Goal: Ask a question: Seek information or help from site administrators or community

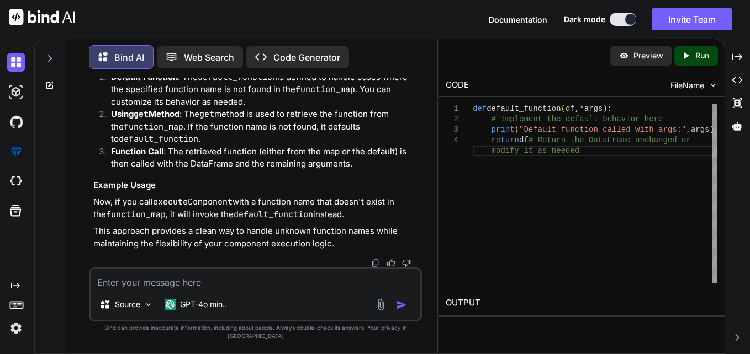
drag, startPoint x: 0, startPoint y: 0, endPoint x: 208, endPoint y: 285, distance: 353.3
click at [208, 285] on textarea at bounding box center [256, 279] width 330 height 20
type textarea "w"
type textarea "x"
type textarea "wh"
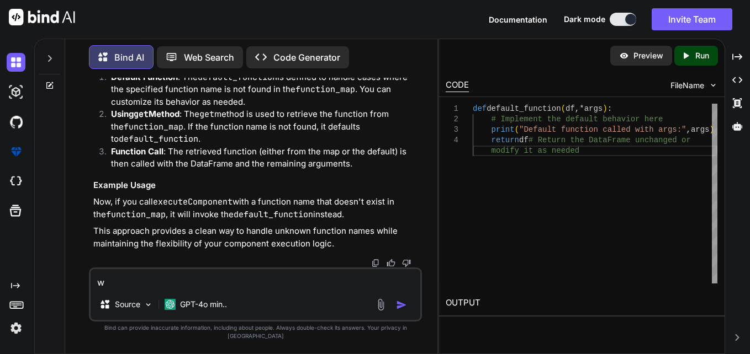
type textarea "x"
type textarea "whr"
type textarea "x"
type textarea "whru"
type textarea "x"
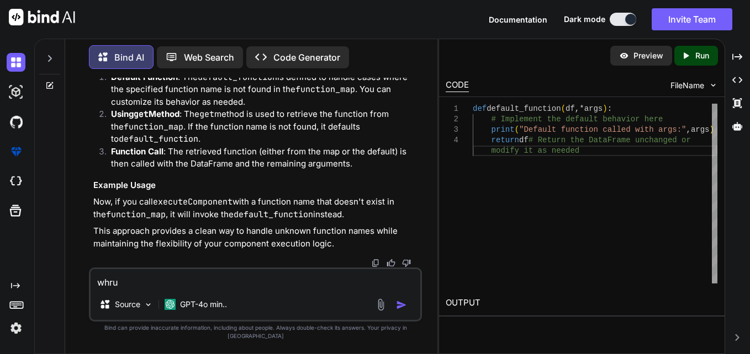
type textarea "whrut"
type textarea "x"
type textarea "whrute"
type textarea "x"
type textarea "whrute"
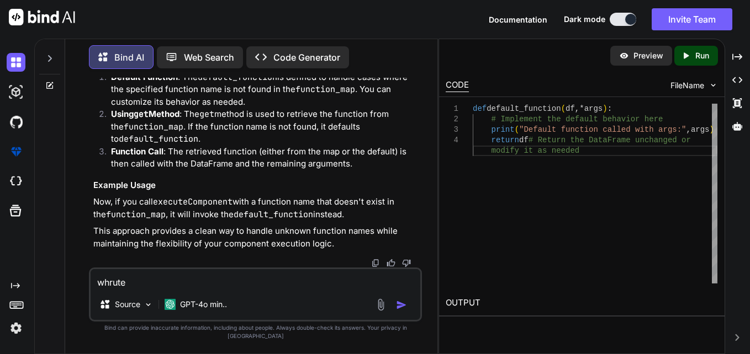
type textarea "x"
type textarea "whrute a"
type textarea "x"
type textarea "whrute a="
type textarea "x"
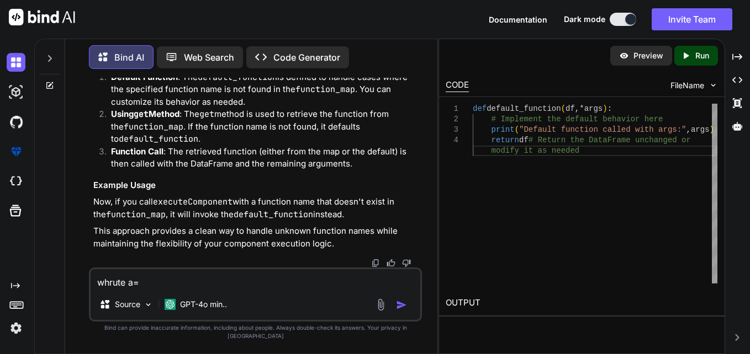
type textarea "whrute a"
type textarea "x"
type textarea "whrute"
type textarea "x"
type textarea "whrute"
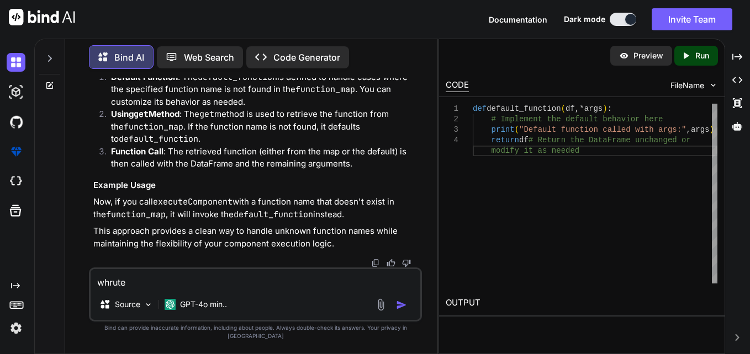
type textarea "x"
type textarea "whrut"
type textarea "x"
type textarea "whru"
type textarea "x"
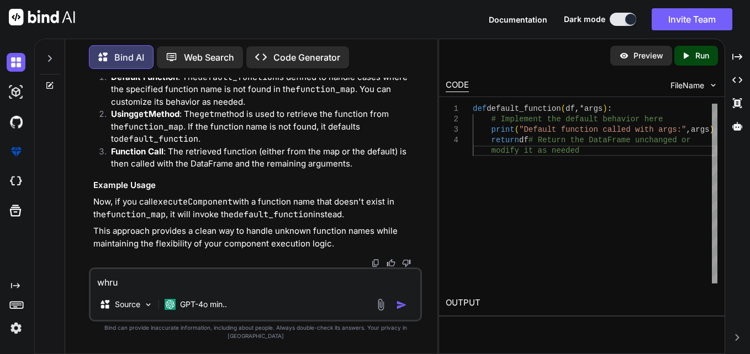
type textarea "whr"
type textarea "x"
type textarea "whru"
type textarea "x"
type textarea "whr"
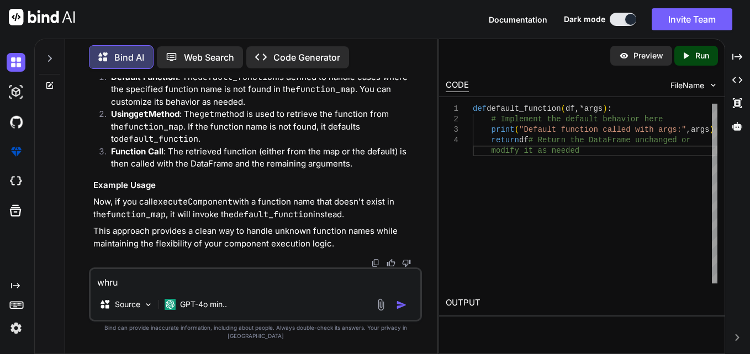
type textarea "x"
type textarea "whri"
type textarea "x"
type textarea "whrit"
type textarea "x"
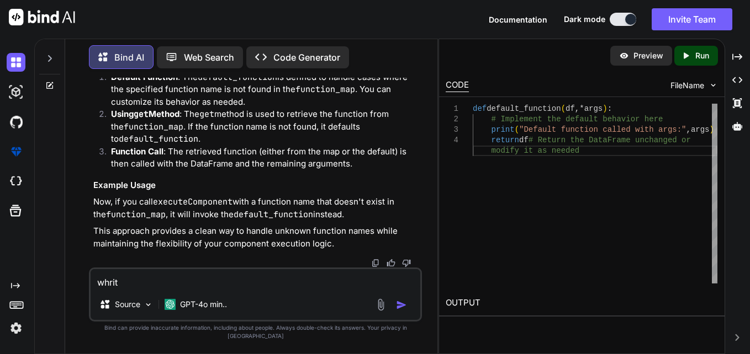
type textarea "whrite"
type textarea "x"
type textarea "whrite"
type textarea "x"
type textarea "whrite a"
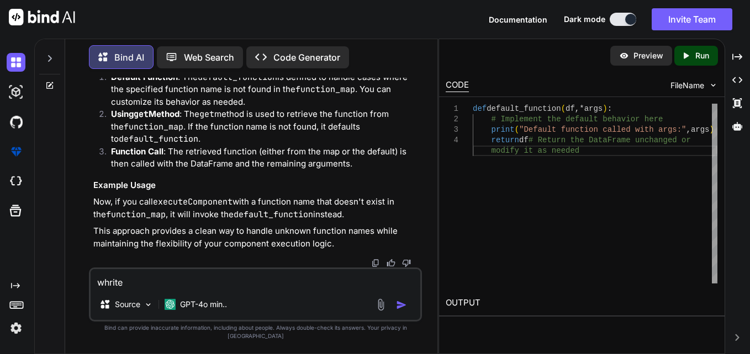
type textarea "x"
type textarea "whrite a"
type textarea "x"
type textarea "whrite a p"
type textarea "x"
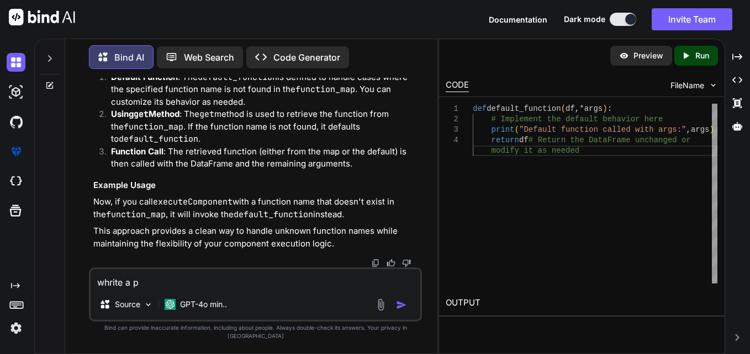
type textarea "whrite a po"
type textarea "x"
type textarea "whrite a pol"
type textarea "x"
type textarea "whrite a [DATE]"
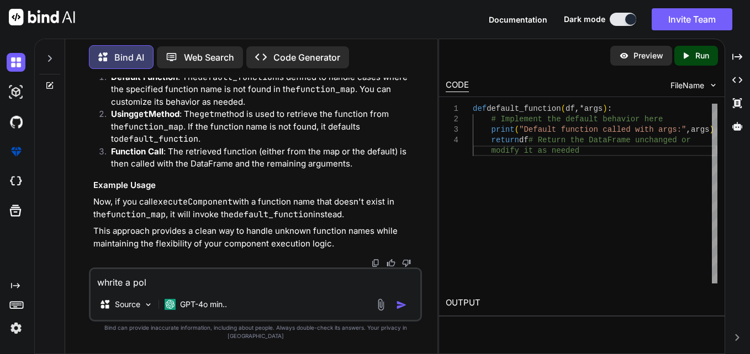
type textarea "x"
type textarea "whrite a polar"
type textarea "x"
type textarea "whrite a polars"
type textarea "x"
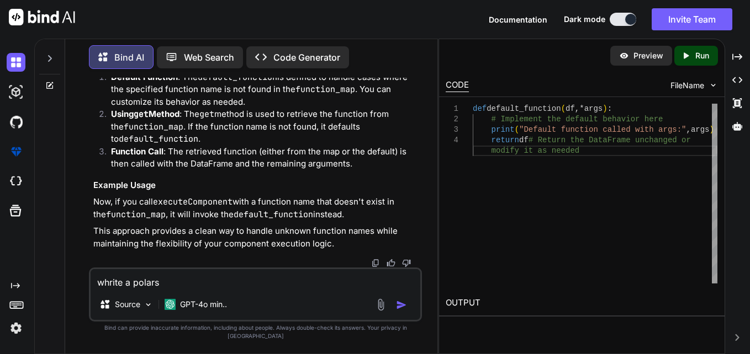
type textarea "whrite a polars"
type textarea "x"
type textarea "whrite a polars f"
type textarea "x"
type textarea "whrite a polars fu"
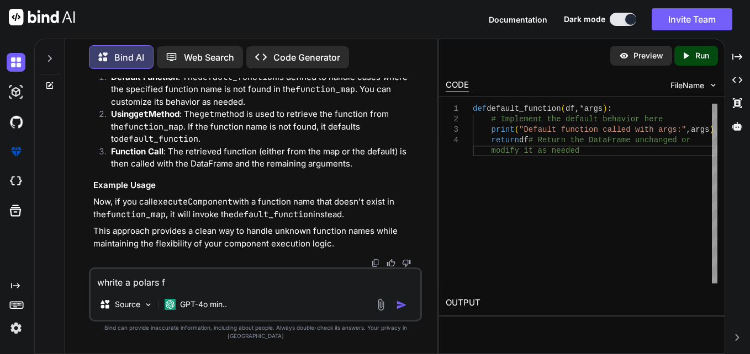
type textarea "x"
type textarea "whrite a polars fun"
type textarea "x"
type textarea "whrite a polars func"
type textarea "x"
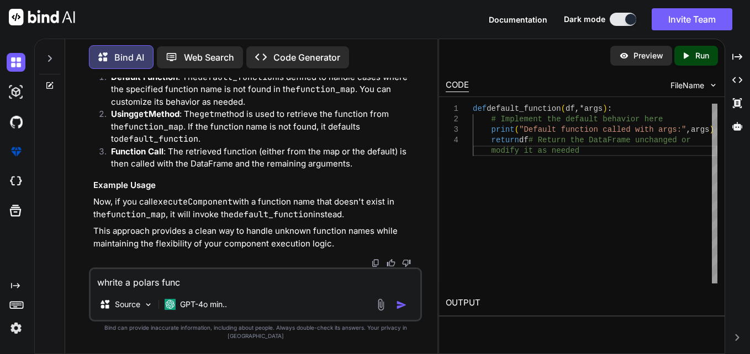
type textarea "whrite a polars funct"
type textarea "x"
type textarea "whrite a polars functi"
type textarea "x"
type textarea "whrite a polars functio"
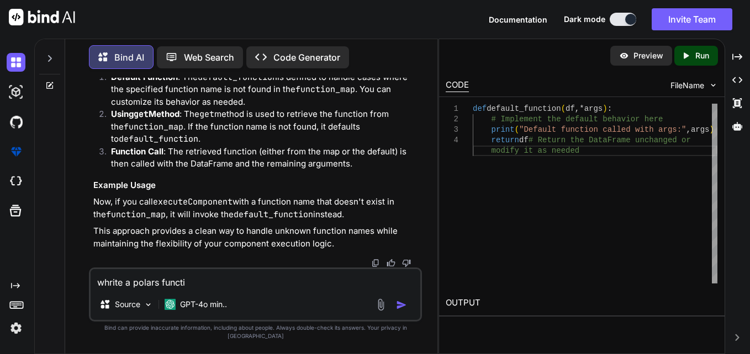
type textarea "x"
type textarea "whrite a polars function"
type textarea "x"
type textarea "whrite a polars function"
type textarea "x"
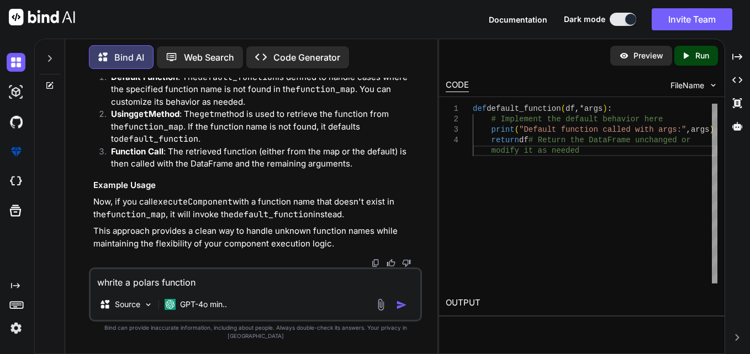
type textarea "whrite a polars function t"
type textarea "x"
type textarea "whrite a polars function th"
type textarea "x"
type textarea "whrite a polars function tha"
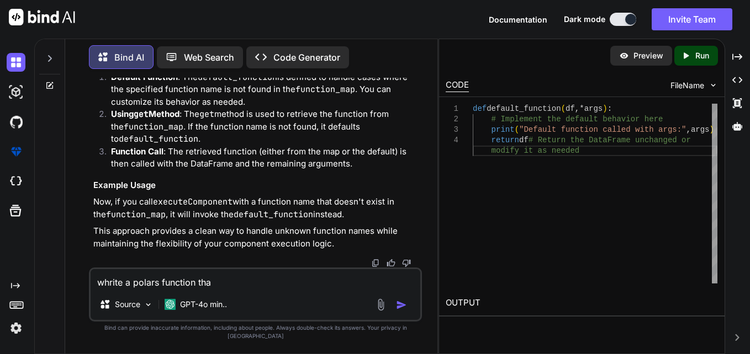
type textarea "x"
type textarea "whrite a polars function that"
type textarea "x"
type textarea "whrite a polars function that"
type textarea "x"
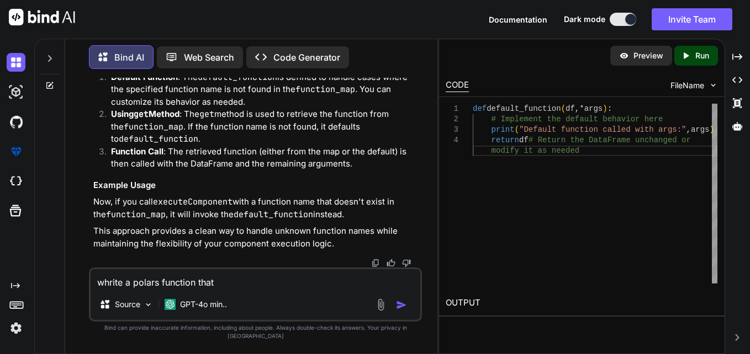
type textarea "whrite a polars function that a"
type textarea "x"
type textarea "whrite a polars function that ac"
type textarea "x"
type textarea "whrite a polars function that acc"
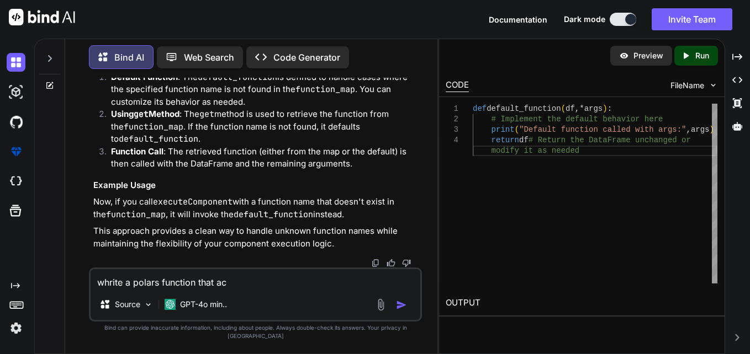
type textarea "x"
type textarea "whrite a polars function that acce"
type textarea "x"
type textarea "whrite a polars function that accep"
type textarea "x"
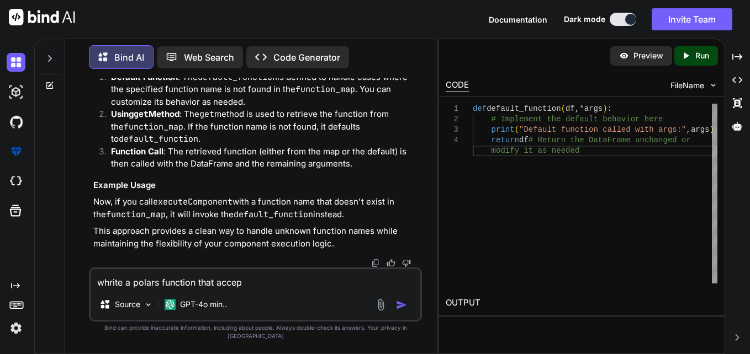
type textarea "whrite a polars function that accept"
type textarea "x"
type textarea "whrite a polars function that accept"
type textarea "x"
type textarea "whrite a polars function that accept a"
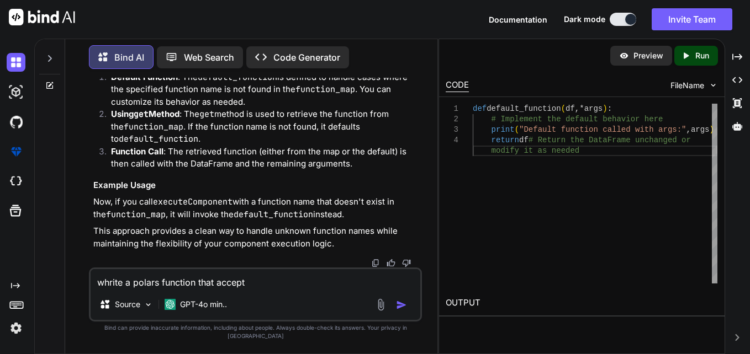
type textarea "x"
type textarea "whrite a polars function that accept a"
type textarea "x"
type textarea "whrite a polars function that accept a c"
type textarea "x"
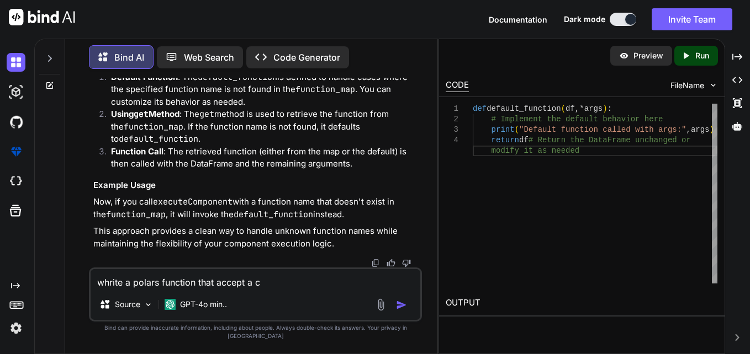
type textarea "whrite a polars function that accept a co"
type textarea "x"
type textarea "whrite a polars function that accept a col"
type textarea "x"
type textarea "whrite a polars function that accept a colu"
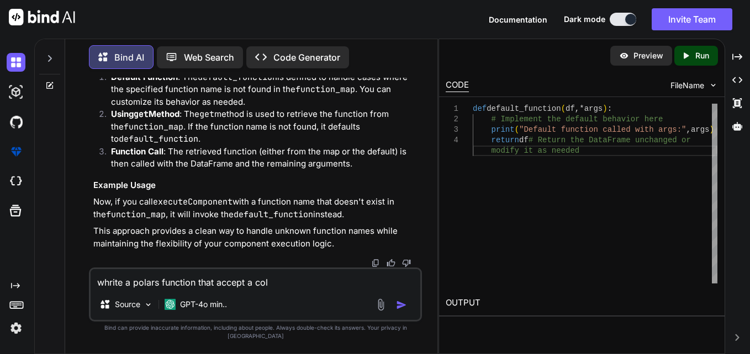
type textarea "x"
type textarea "whrite a polars function that accept a colum"
type textarea "x"
type textarea "whrite a polars function that accept a column"
type textarea "x"
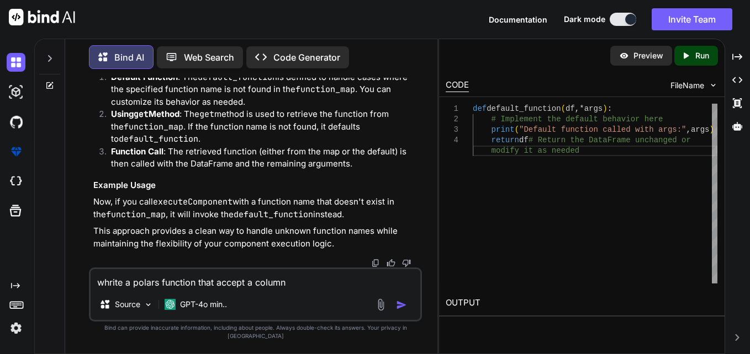
type textarea "whrite a polars function that accept a column"
type textarea "x"
type textarea "whrite a polars function that accept a column n"
type textarea "x"
type textarea "whrite a polars function that accept a column na"
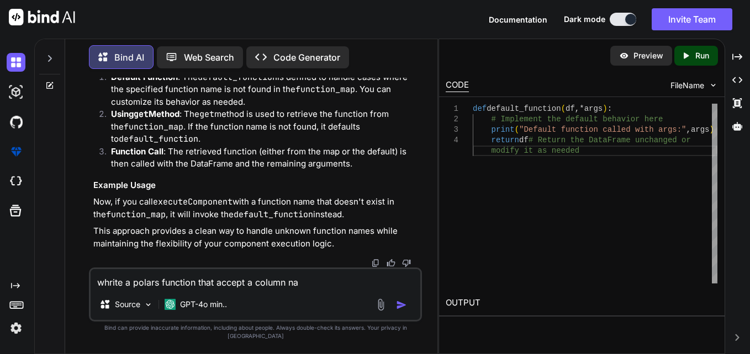
type textarea "x"
type textarea "whrite a polars function that accept a column nam"
type textarea "x"
type textarea "whrite a polars function that accept a column name"
type textarea "x"
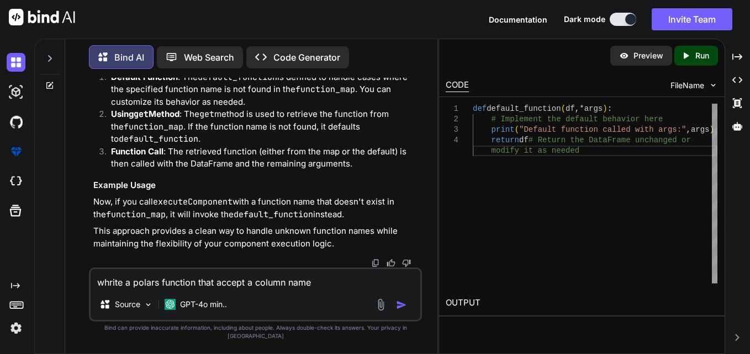
type textarea "whrite a polars function that accept a column name"
type textarea "x"
type textarea "whrite a polars function that accept a column name a"
type textarea "x"
type textarea "whrite a polars function that accept a column name an"
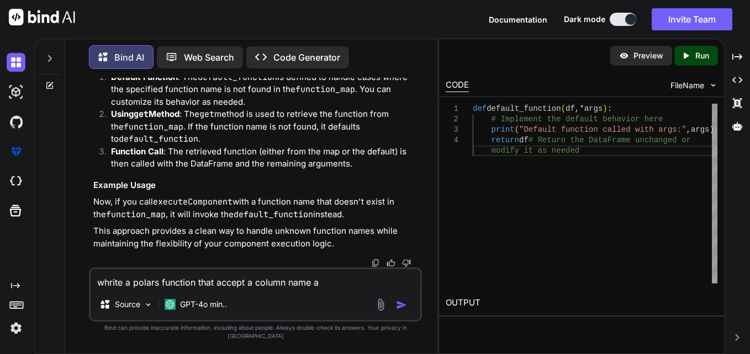
type textarea "x"
type textarea "whrite a polars function that accept a column name and"
type textarea "x"
type textarea "whrite a polars function that accept a column name and"
type textarea "x"
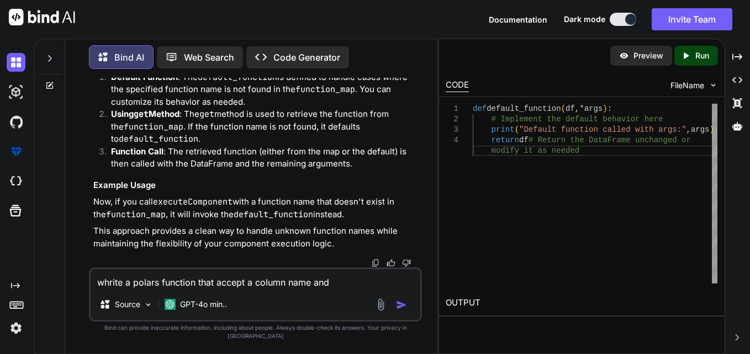
type textarea "whrite a polars function that accept a column name and c"
type textarea "x"
type textarea "whrite a polars function that accept a column name and cr"
type textarea "x"
type textarea "whrite a polars function that accept a column name and cre"
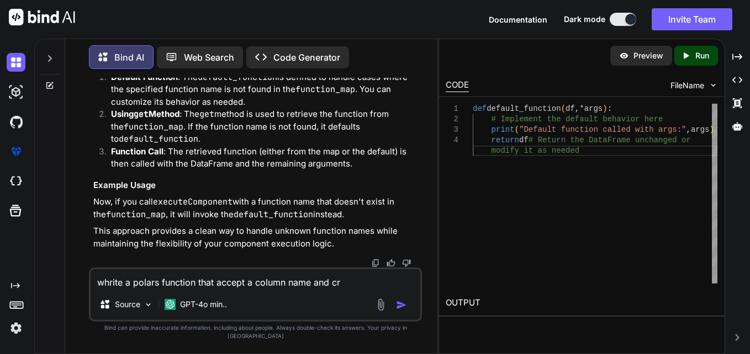
type textarea "x"
type textarea "whrite a polars function that accept a column name and crea"
type textarea "x"
type textarea "whrite a polars function that accept a column name and creat"
type textarea "x"
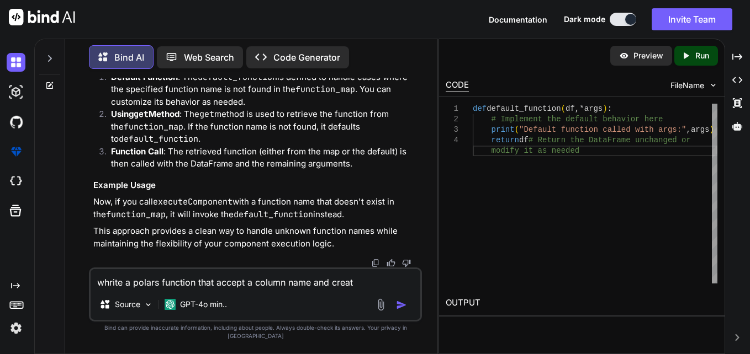
type textarea "whrite a polars function that accept a column name and create"
type textarea "x"
type textarea "whrite a polars function that accept a column name and create"
type textarea "x"
type textarea "whrite a polars function that accept a column name and create a"
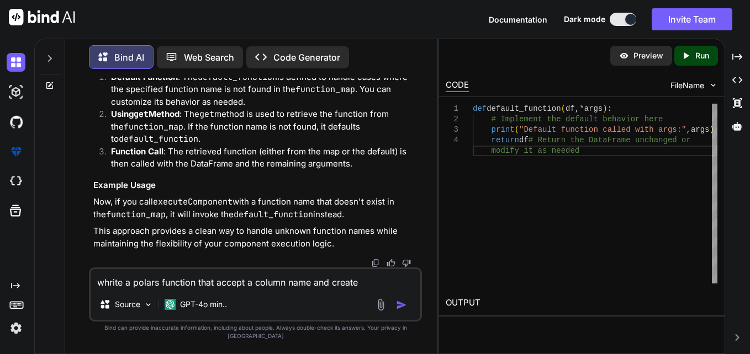
type textarea "x"
type textarea "whrite a polars function that accept a column name and create a"
type textarea "x"
type textarea "whrite a polars function that accept a column name and create a n"
type textarea "x"
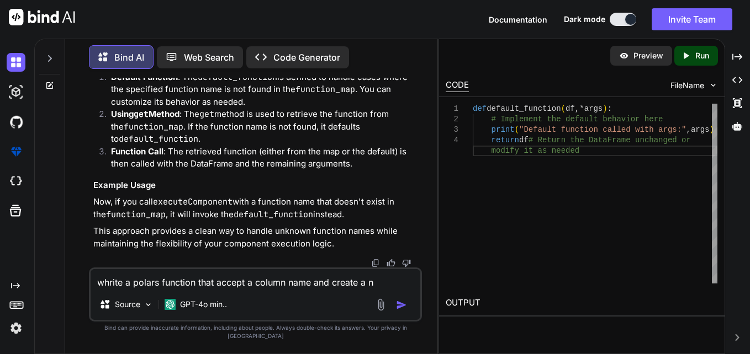
type textarea "whrite a polars function that accept a column name and create a ne"
type textarea "x"
type textarea "whrite a polars function that accept a column name and create a new"
type textarea "x"
type textarea "whrite a polars function that accept a column name and create a new"
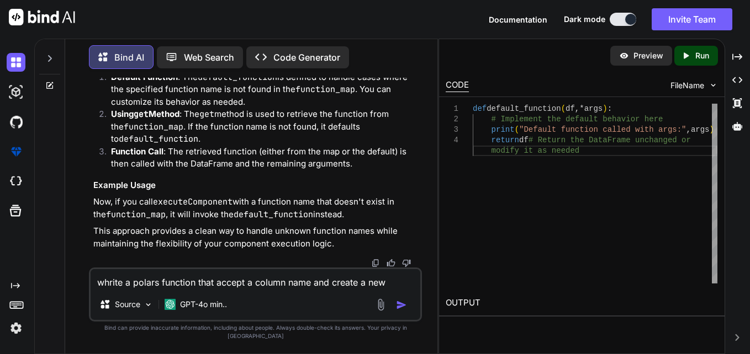
type textarea "x"
type textarea "whrite a polars function that accept a column name and create a new c"
type textarea "x"
type textarea "whrite a polars function that accept a column name and create a new co"
type textarea "x"
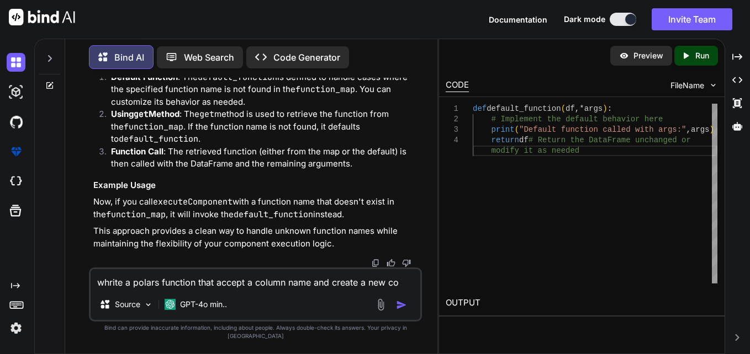
type textarea "whrite a polars function that accept a column name and create a new col"
type textarea "x"
type textarea "whrite a polars function that accept a column name and create a new colu"
type textarea "x"
type textarea "whrite a polars function that accept a column name and create a new colum"
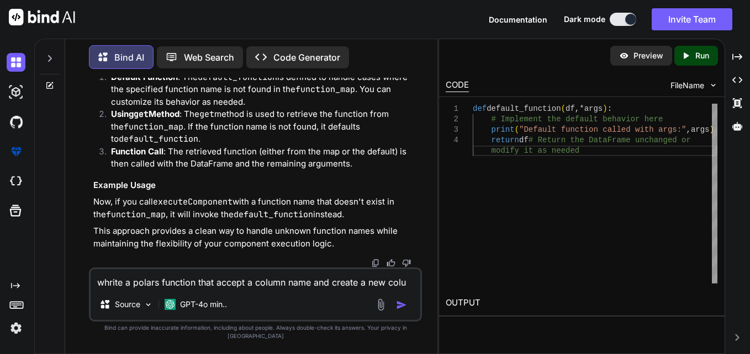
type textarea "x"
type textarea "whrite a polars function that accept a column name and create a new column"
type textarea "x"
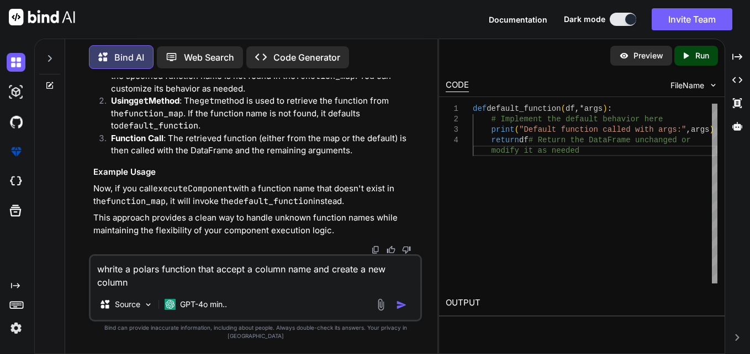
type textarea "whrite a polars function that accept a column name and create a new column"
type textarea "x"
type textarea "whrite a polars function that accept a column name and create a new column b"
type textarea "x"
type textarea "whrite a polars function that accept a column name and create a new column by"
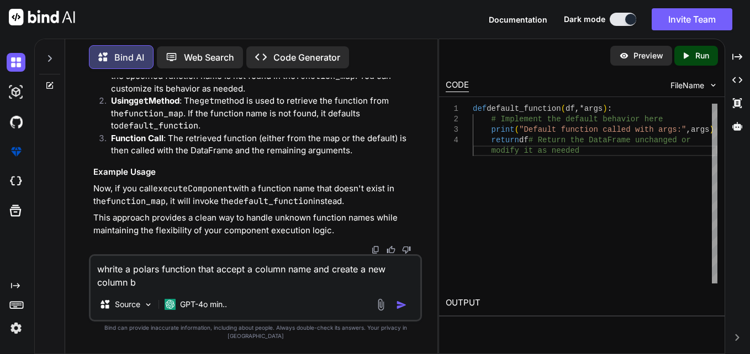
type textarea "x"
type textarea "whrite a polars function that accept a column name and create a new column by"
type textarea "x"
type textarea "whrite a polars function that accept a column name and create a new column by p"
type textarea "x"
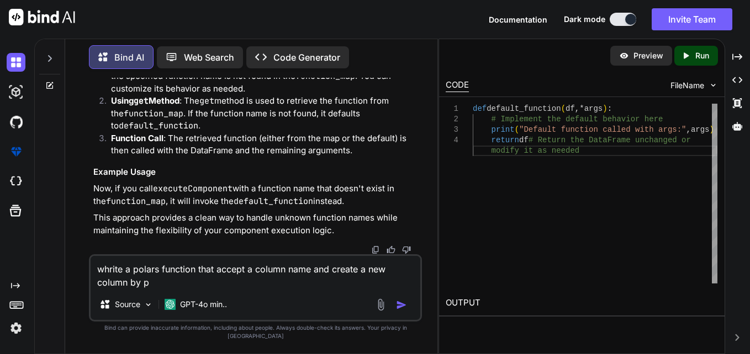
type textarea "whrite a polars function that accept a column name and create a new column by pe"
type textarea "x"
type textarea "whrite a polars function that accept a column name and create a new column by p…"
type textarea "x"
type textarea "whrite a polars function that accept a column name and create a new column by p…"
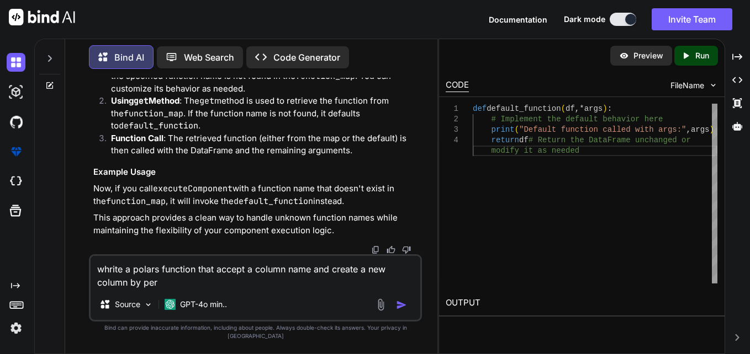
type textarea "x"
type textarea "whrite a polars function that accept a column name and create a new column by […"
type textarea "x"
type textarea "whrite a polars function that accept a column name and create a new column by p…"
type textarea "x"
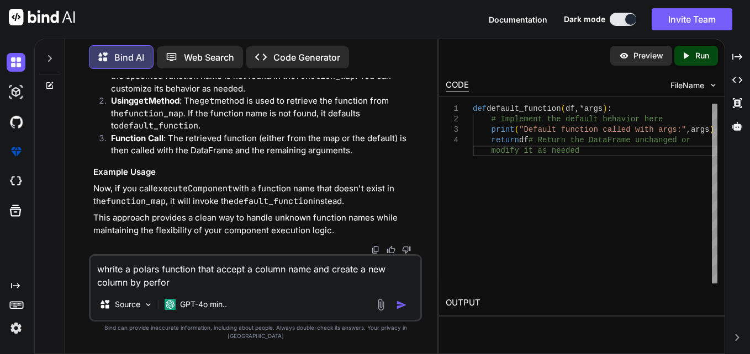
type textarea "whrite a polars function that accept a column name and create a new column by p…"
type textarea "x"
type textarea "whrite a polars function that accept a column name and create a new column by p…"
type textarea "x"
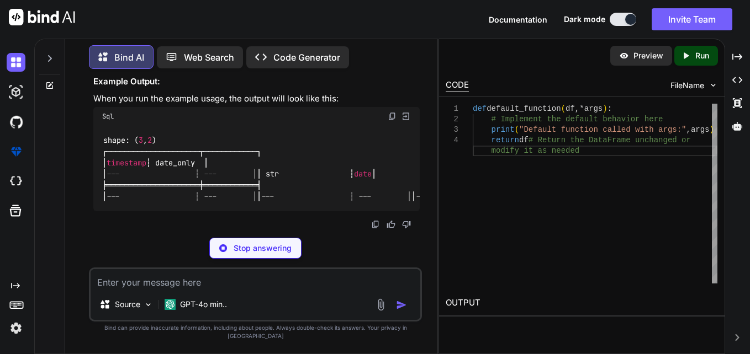
scroll to position [33831, 0]
click at [204, 289] on textarea at bounding box center [256, 279] width 330 height 20
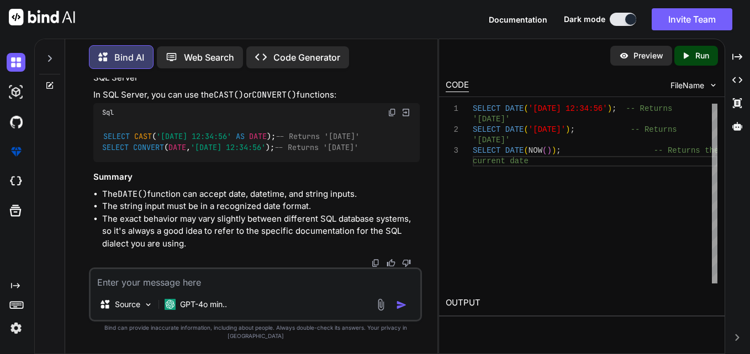
scroll to position [38957, 0]
drag, startPoint x: 133, startPoint y: 185, endPoint x: 336, endPoint y: 181, distance: 203.2
drag, startPoint x: 140, startPoint y: 224, endPoint x: 327, endPoint y: 260, distance: 190.0
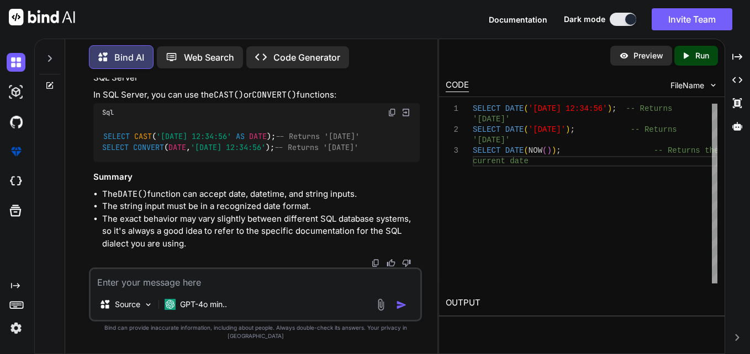
drag, startPoint x: 327, startPoint y: 260, endPoint x: 298, endPoint y: 258, distance: 28.8
drag, startPoint x: 159, startPoint y: 200, endPoint x: 292, endPoint y: 195, distance: 132.6
click at [292, 153] on code "SELECT CAST ( '[DATE] 12:34:56' AS DATE ); -- Returns '[DATE]' SELECT CONVERT (…" at bounding box center [230, 142] width 257 height 23
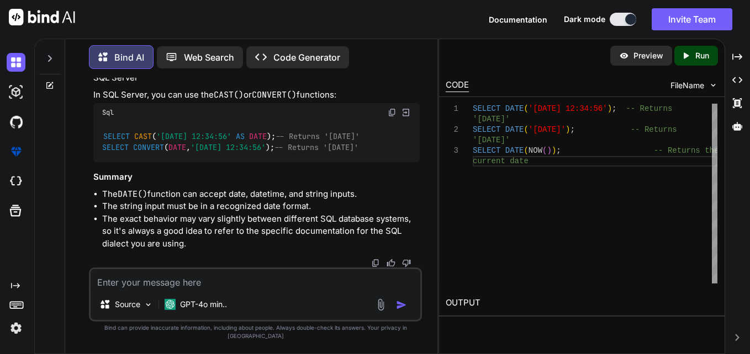
click at [253, 184] on h3 "Summary" at bounding box center [256, 177] width 326 height 13
click at [259, 283] on textarea at bounding box center [256, 279] width 330 height 20
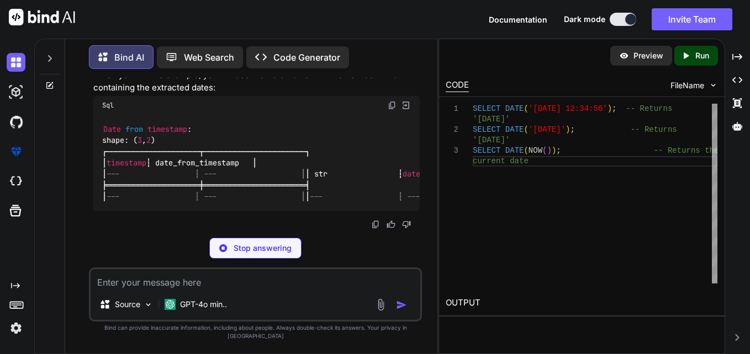
scroll to position [0, 0]
drag, startPoint x: 237, startPoint y: 149, endPoint x: 244, endPoint y: 193, distance: 45.2
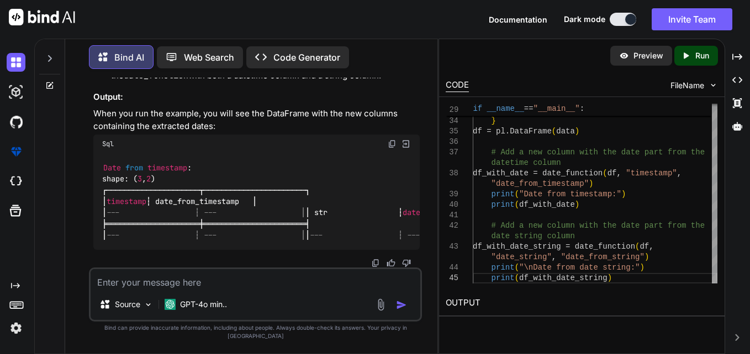
drag, startPoint x: 291, startPoint y: 300, endPoint x: 298, endPoint y: 292, distance: 11.0
click at [291, 300] on div "Source GPT-4o min.." at bounding box center [255, 295] width 333 height 54
click at [298, 289] on textarea at bounding box center [256, 279] width 330 height 20
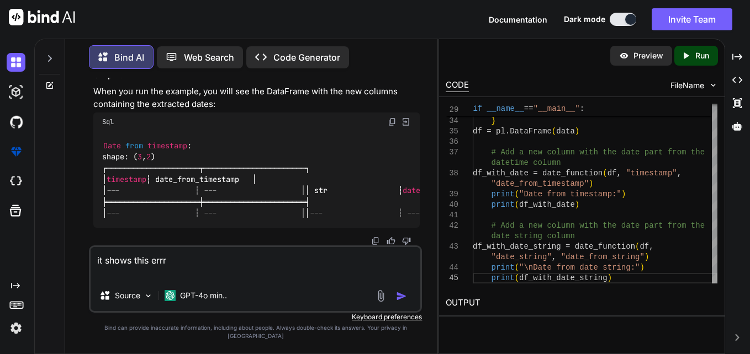
paste textarea "File "C:\Users\2787071\Desktop\myproject\test1.py", line 38, in <module> df_wit…"
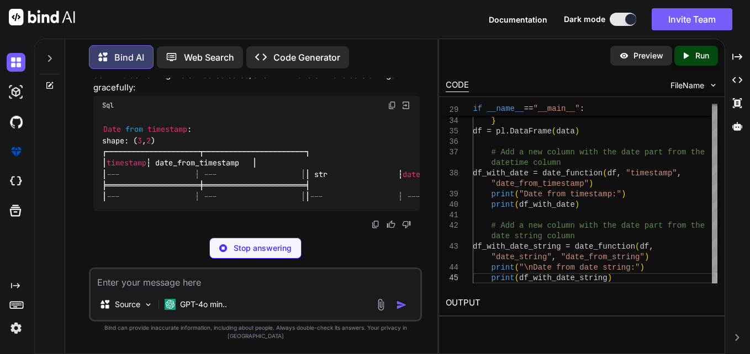
scroll to position [45105, 0]
drag, startPoint x: 390, startPoint y: 139, endPoint x: 397, endPoint y: 151, distance: 14.6
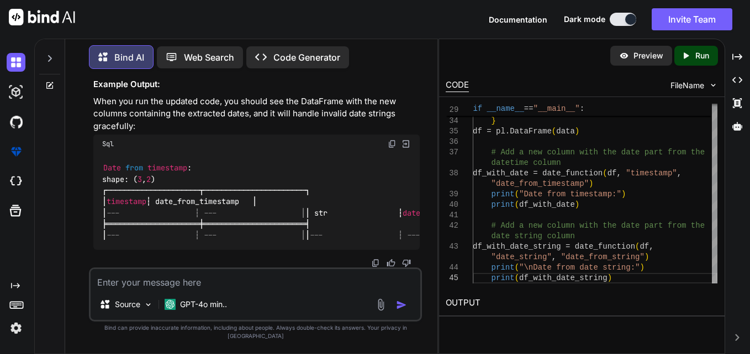
scroll to position [45629, 0]
click at [321, 298] on div "Source GPT-4o min.." at bounding box center [255, 295] width 333 height 54
click at [305, 289] on textarea at bounding box center [256, 279] width 330 height 20
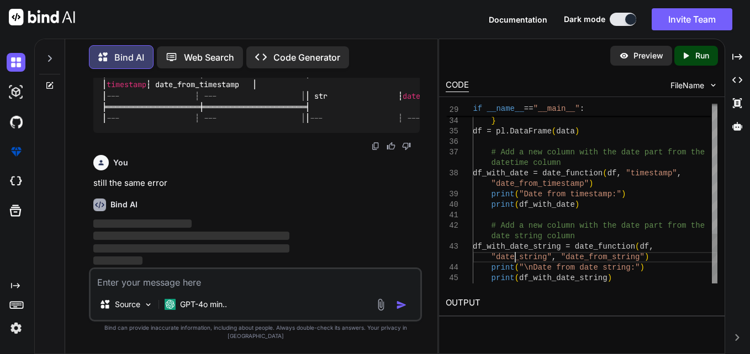
scroll to position [10, 0]
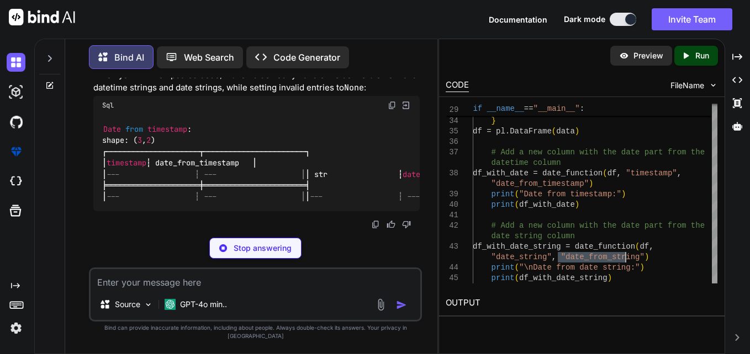
scroll to position [50212, 0]
click at [271, 285] on textarea at bounding box center [256, 279] width 330 height 20
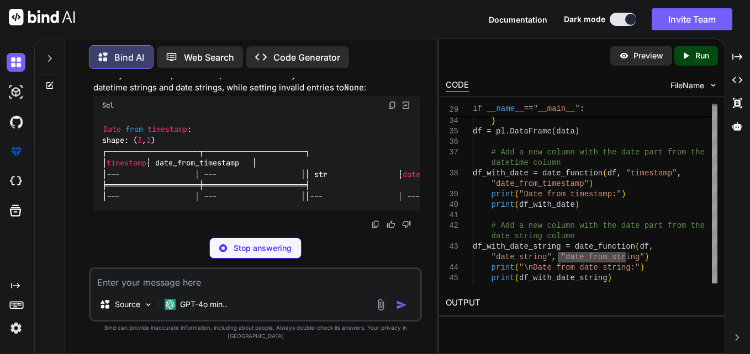
click at [218, 288] on textarea at bounding box center [256, 279] width 330 height 20
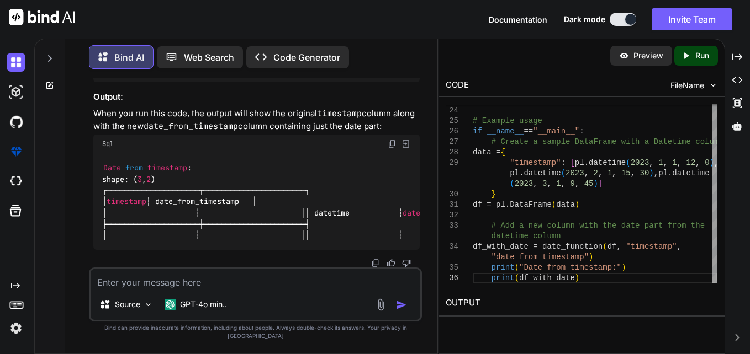
scroll to position [55711, 0]
click at [263, 289] on textarea at bounding box center [256, 279] width 330 height 20
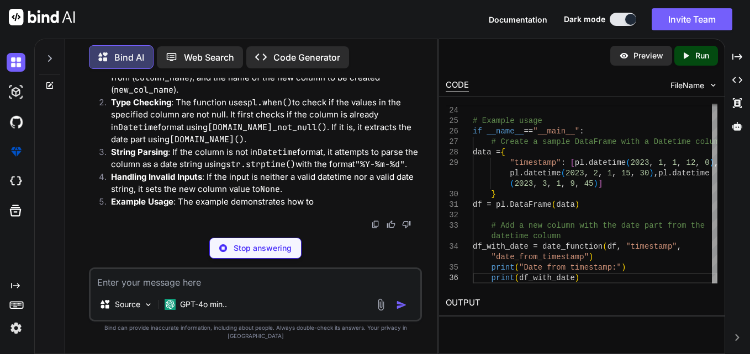
scroll to position [0, 250]
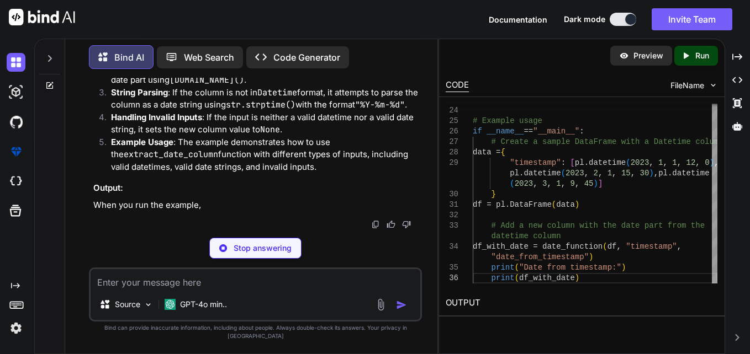
drag, startPoint x: 271, startPoint y: 186, endPoint x: 426, endPoint y: 180, distance: 154.7
click at [426, 180] on div "You Bind AI Certainly! To test the provided code, we need to create a sample Da…" at bounding box center [255, 216] width 363 height 276
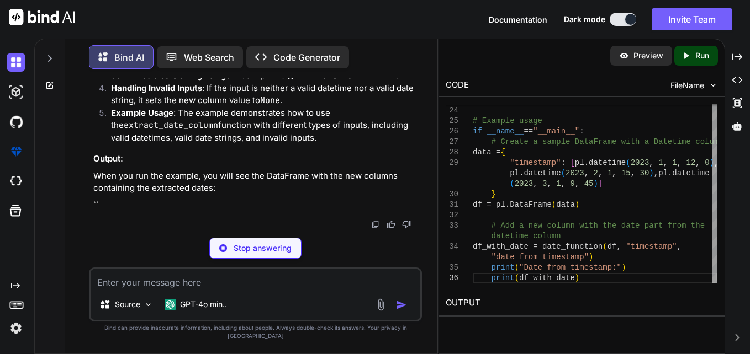
drag, startPoint x: 426, startPoint y: 180, endPoint x: 303, endPoint y: 209, distance: 125.9
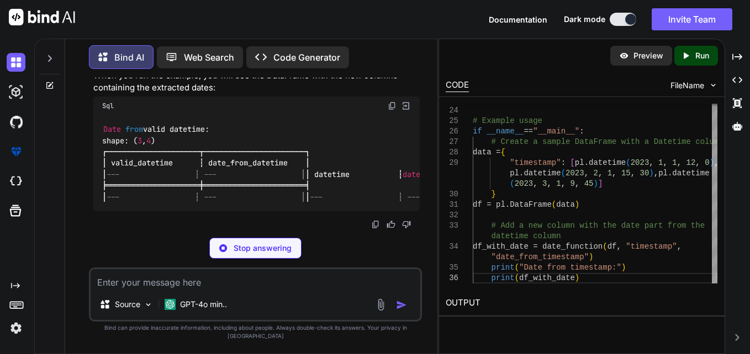
scroll to position [0, 0]
drag, startPoint x: 301, startPoint y: 210, endPoint x: 85, endPoint y: 218, distance: 216.0
click at [85, 218] on div "You Bind AI Certainly! To test the provided code, we need to create a sample Da…" at bounding box center [255, 216] width 363 height 276
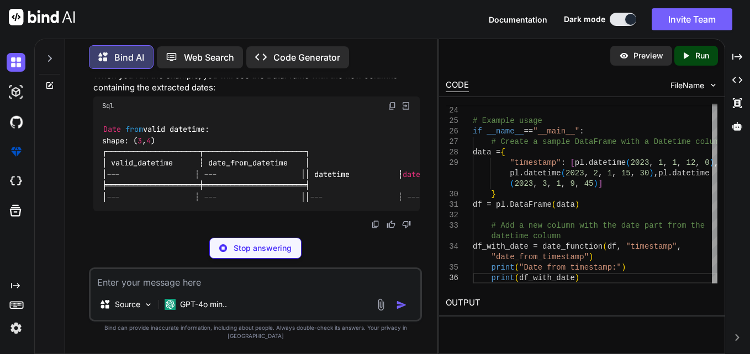
click at [659, 241] on div "# Add a new column with the date part from the datetime column df_with_date = d…" at bounding box center [595, 42] width 245 height 483
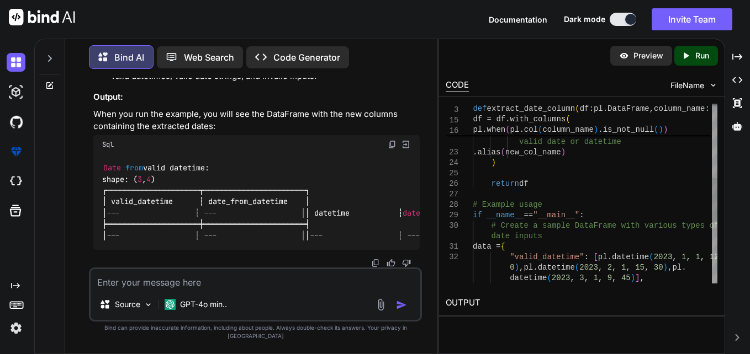
click at [698, 142] on div ""valid_datetime" : [ pl.datetime ( 2023 , 1 , 1 , 12 , .alias ( new_col_name ) …" at bounding box center [595, 168] width 245 height 734
